Goal: Task Accomplishment & Management: Manage account settings

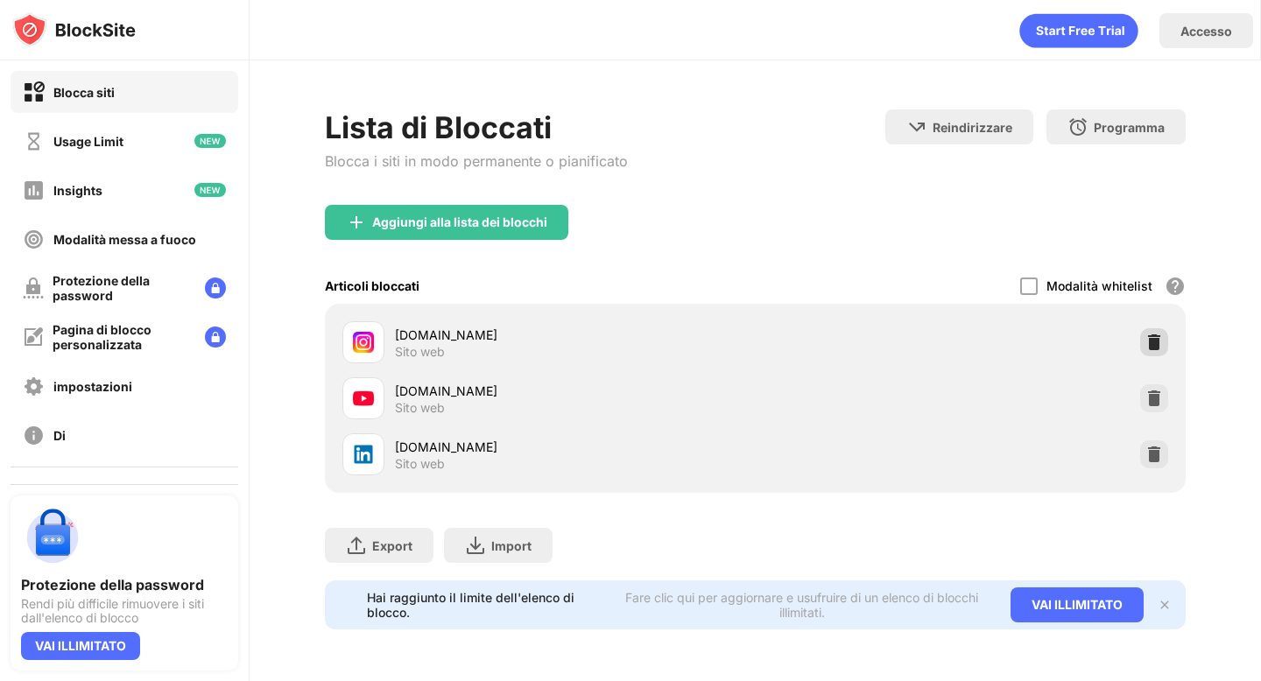
click at [1149, 340] on img at bounding box center [1154, 343] width 18 height 18
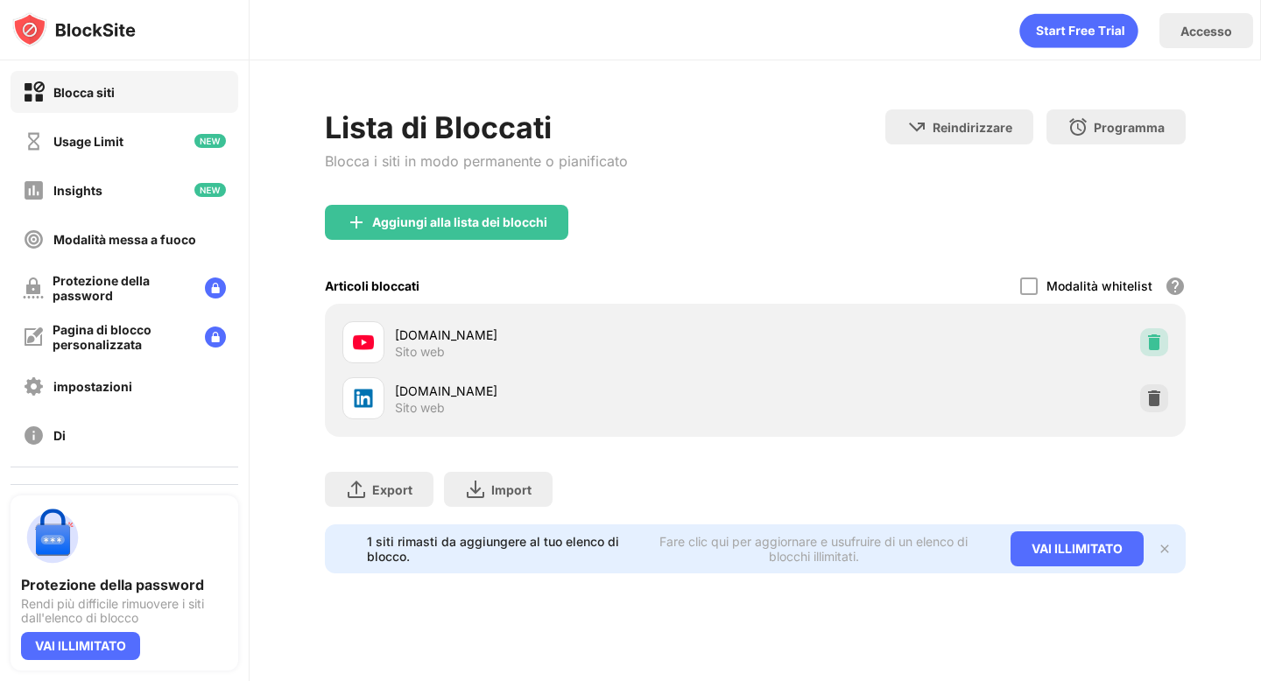
click at [1149, 340] on img at bounding box center [1154, 343] width 18 height 18
click at [1149, 390] on img at bounding box center [1154, 399] width 18 height 18
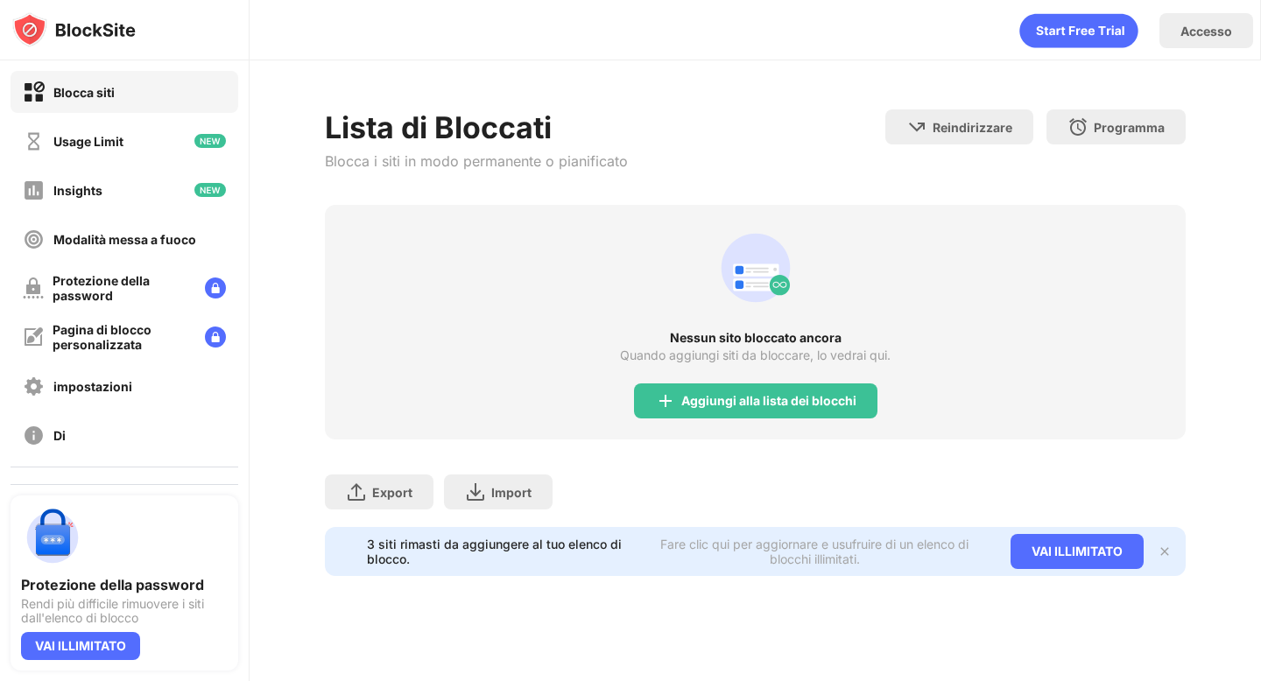
click at [1149, 340] on div "Nessun sito bloccato ancora" at bounding box center [755, 338] width 860 height 14
